Goal: Find specific page/section: Find specific page/section

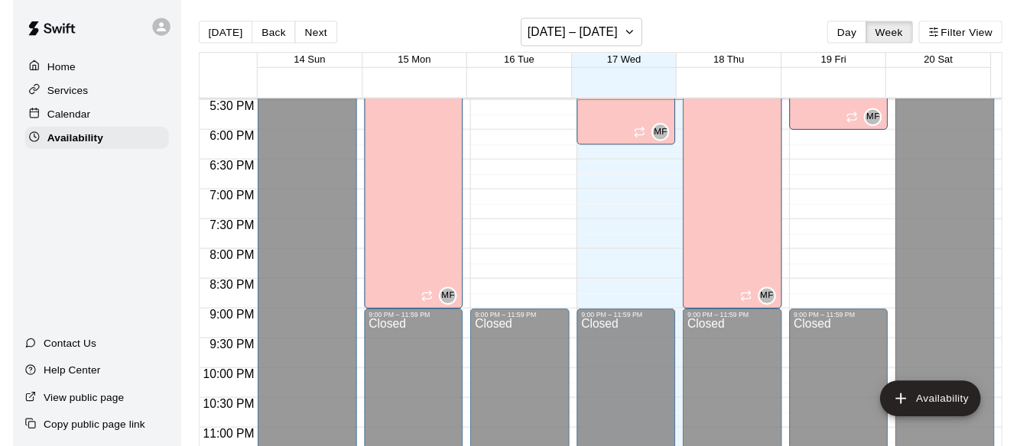
scroll to position [953, 0]
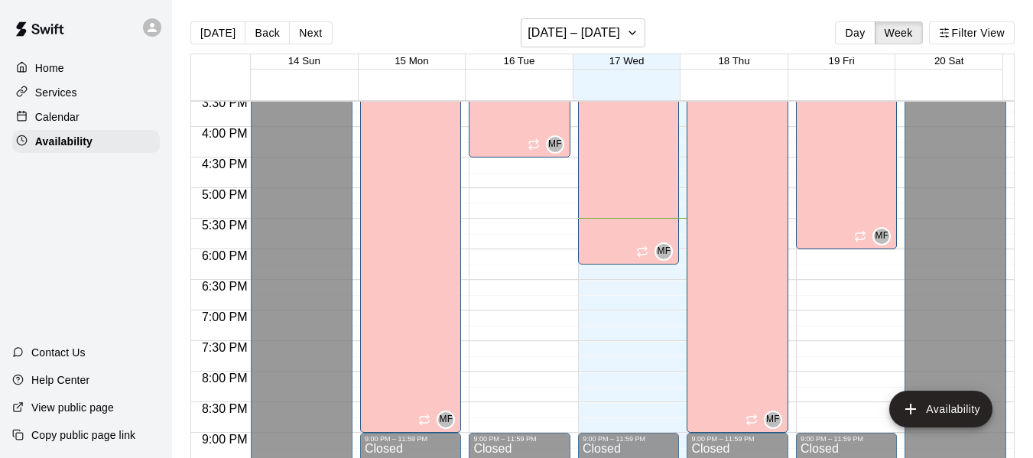
click at [69, 114] on p "Calendar" at bounding box center [57, 116] width 44 height 15
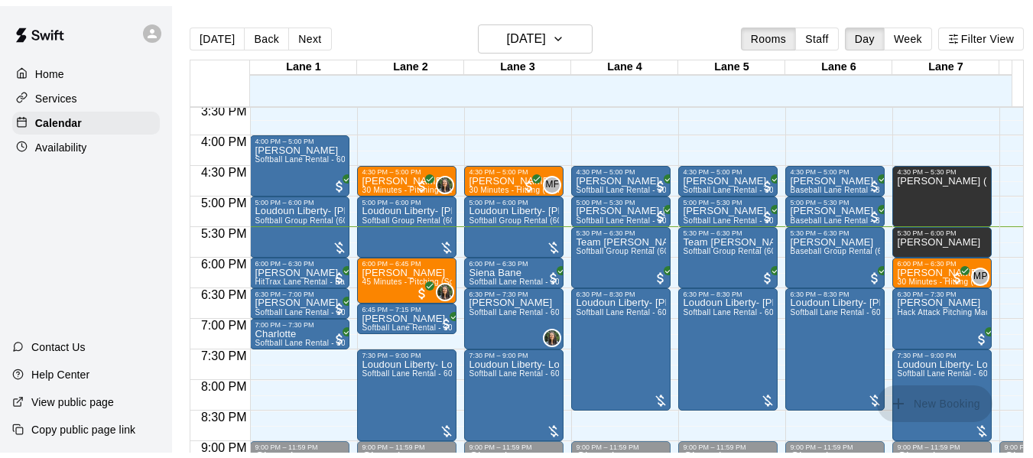
scroll to position [952, 0]
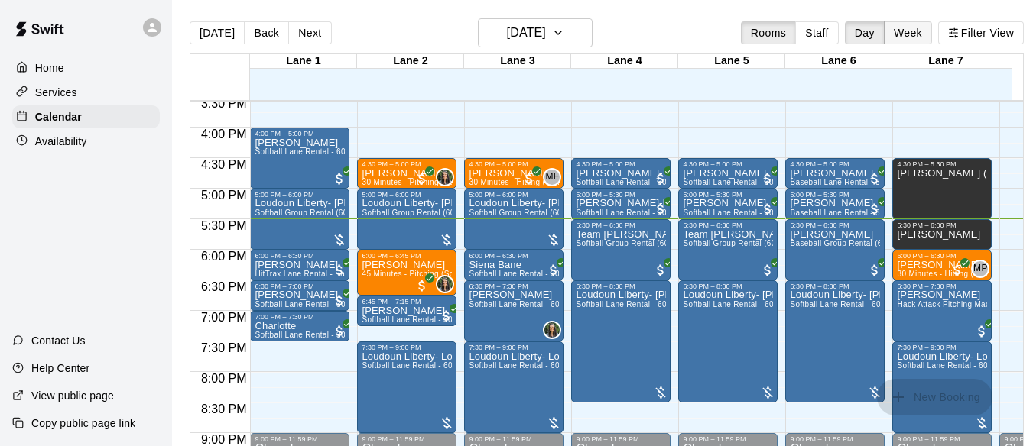
click at [916, 35] on button "Week" at bounding box center [908, 32] width 48 height 23
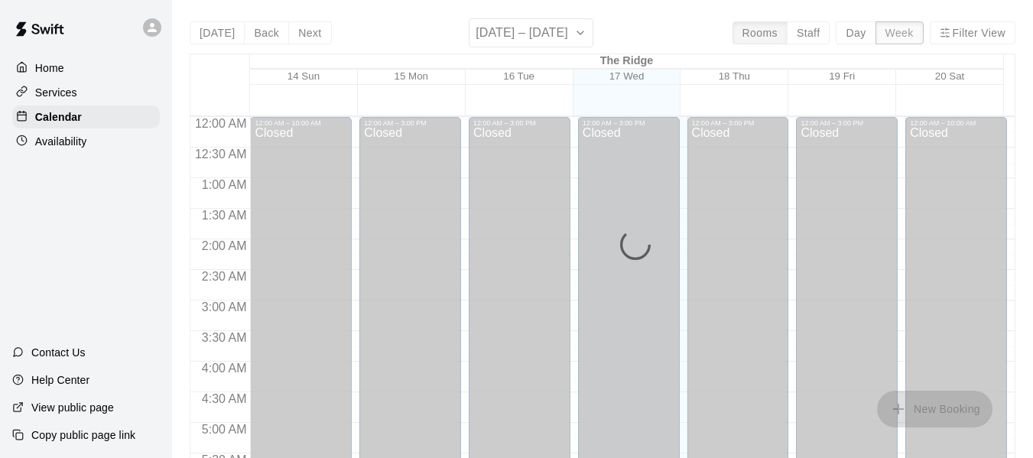
scroll to position [1070, 0]
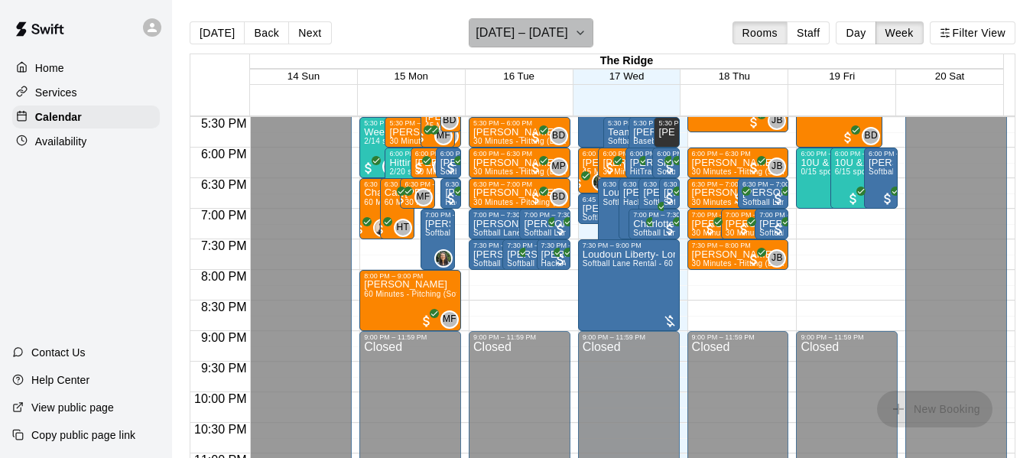
click at [585, 31] on icon "button" at bounding box center [580, 33] width 12 height 18
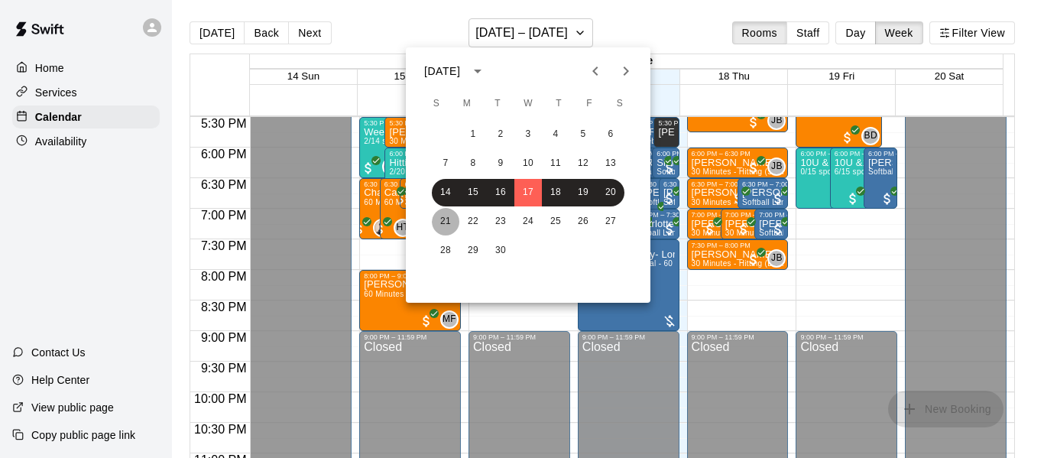
click at [436, 222] on button "21" at bounding box center [446, 222] width 28 height 28
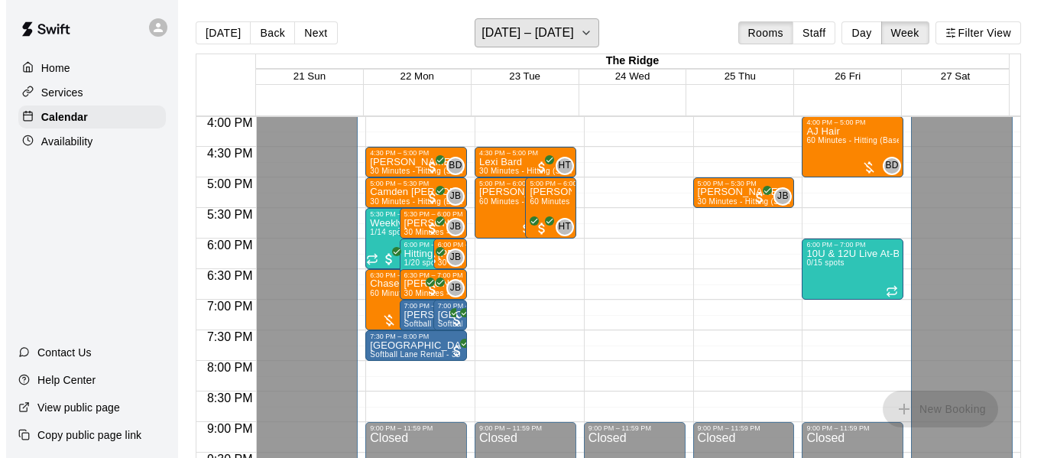
scroll to position [973, 0]
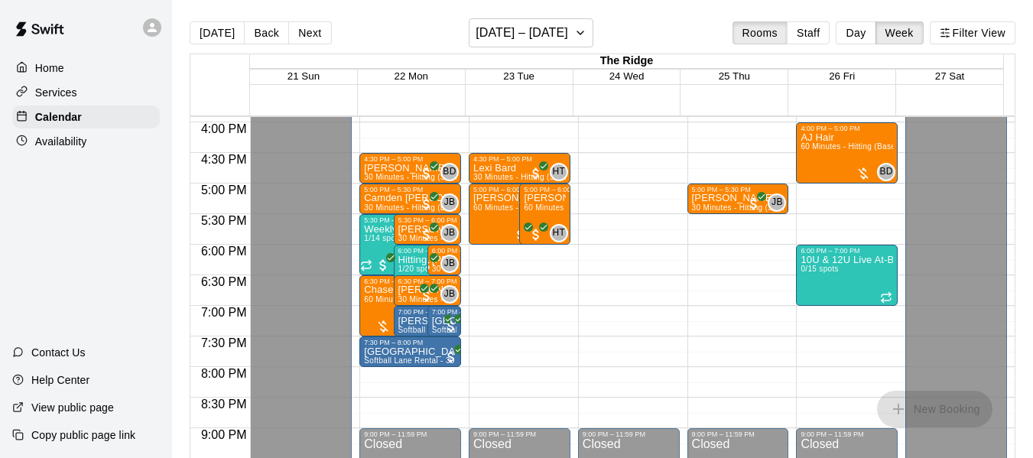
click at [47, 66] on p "Home" at bounding box center [49, 67] width 29 height 15
